Goal: Navigation & Orientation: Go to known website

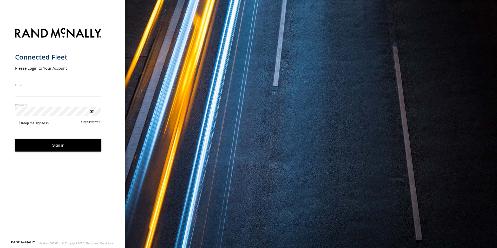
type input "**********"
click at [73, 151] on button "Sign in" at bounding box center [58, 145] width 87 height 13
click at [73, 149] on button "Sign in" at bounding box center [58, 145] width 87 height 13
